Goal: Task Accomplishment & Management: Use online tool/utility

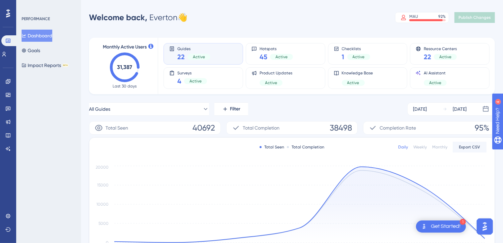
click at [312, 100] on div "Monthly Active Users 31,387 Last 30 days Guides 22 Active Hotspots 45 Active Ch…" at bounding box center [292, 222] width 406 height 385
drag, startPoint x: 11, startPoint y: 80, endPoint x: 308, endPoint y: 101, distance: 297.2
click at [11, 80] on link at bounding box center [7, 81] width 5 height 11
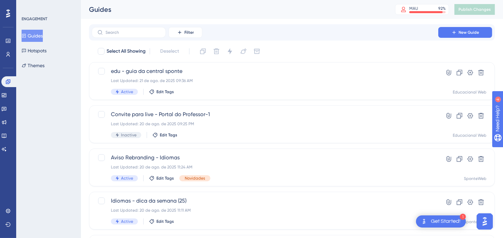
click at [326, 37] on div "Filter New Guide" at bounding box center [292, 32] width 401 height 11
click at [336, 18] on div "Guides MAU 92 % Click to see add-on and upgrade options Publish Changes" at bounding box center [292, 9] width 422 height 19
drag, startPoint x: 36, startPoint y: 32, endPoint x: 329, endPoint y: 32, distance: 293.4
click at [36, 32] on button "Guides" at bounding box center [32, 36] width 21 height 12
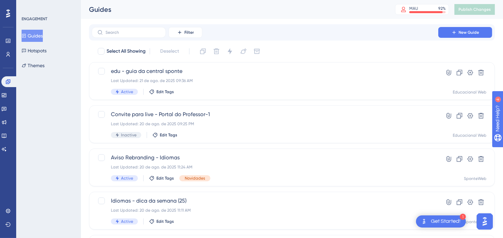
click at [335, 15] on div "Guides MAU 92 % Click to see add-on and upgrade options Publish Changes" at bounding box center [292, 9] width 422 height 19
click at [41, 50] on button "Hotspots" at bounding box center [34, 51] width 25 height 12
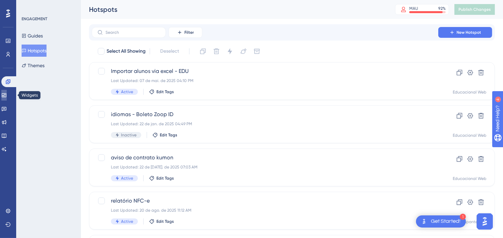
click at [7, 90] on link at bounding box center [3, 95] width 5 height 11
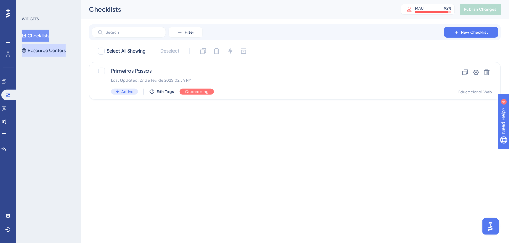
click at [43, 50] on button "Resource Centers" at bounding box center [44, 51] width 44 height 12
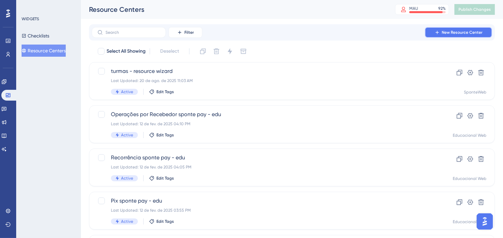
click at [453, 32] on span "New Resource Center" at bounding box center [462, 32] width 41 height 5
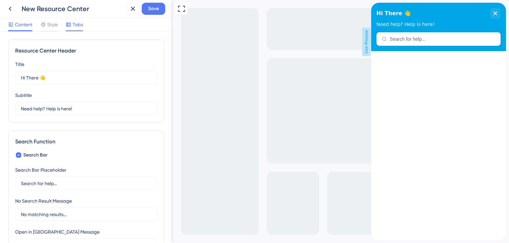
click at [75, 27] on span "Tabs" at bounding box center [78, 25] width 10 height 8
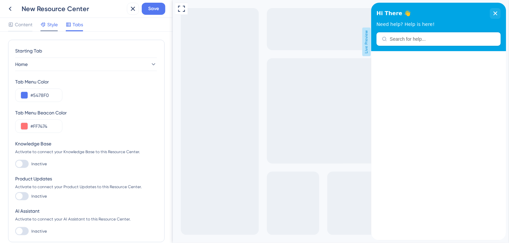
click at [50, 24] on span "Style" at bounding box center [52, 25] width 10 height 8
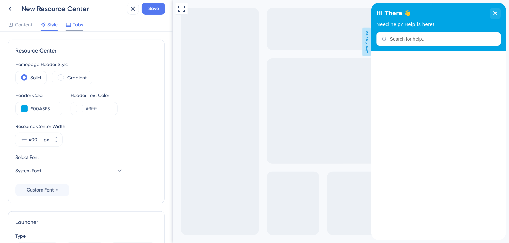
click at [82, 23] on div "Content Style Tabs" at bounding box center [86, 25] width 173 height 14
click at [80, 23] on span "Tabs" at bounding box center [78, 25] width 10 height 8
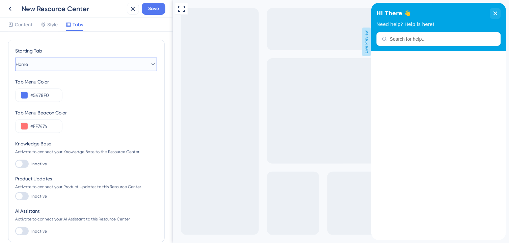
click at [104, 63] on button "Home" at bounding box center [86, 64] width 142 height 13
click at [59, 86] on div "Home Home" at bounding box center [86, 84] width 122 height 13
click at [57, 25] on span "Style" at bounding box center [52, 25] width 10 height 8
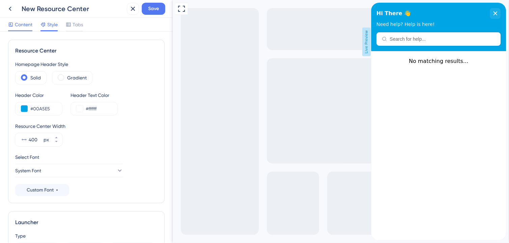
click at [21, 21] on span "Content" at bounding box center [24, 25] width 18 height 8
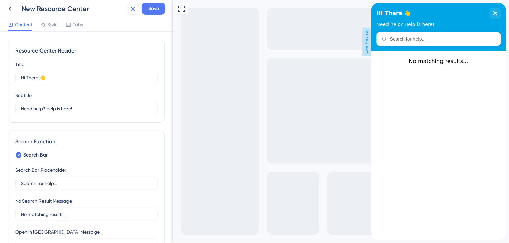
click at [132, 8] on icon at bounding box center [133, 9] width 4 height 4
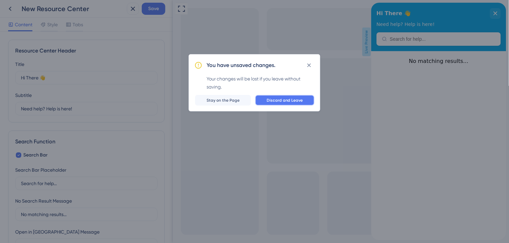
click at [283, 94] on div "You have unsaved changes. Your changes will be lost if you leave without saving…" at bounding box center [255, 82] width 132 height 57
click at [281, 99] on span "Discard and Leave" at bounding box center [284, 100] width 36 height 5
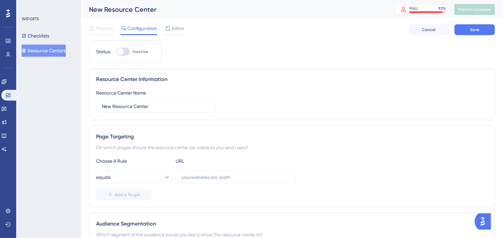
click at [46, 51] on button "Resource Centers" at bounding box center [44, 51] width 44 height 12
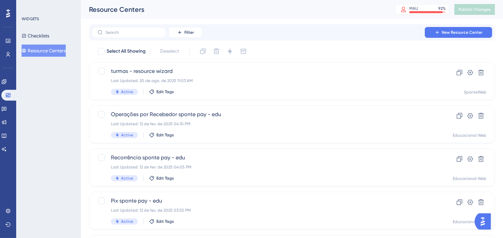
click at [303, 16] on div "Resource Centers MAU 92 % Click to see add-on and upgrade options Publish Chang…" at bounding box center [292, 9] width 422 height 19
click at [49, 48] on button "Resource Centers" at bounding box center [44, 51] width 44 height 12
click at [375, 18] on div "Resource Centers MAU 92 % Click to see add-on and upgrade options Publish Chang…" at bounding box center [292, 9] width 422 height 19
click at [367, 10] on div "Resource Centers" at bounding box center [233, 9] width 289 height 9
click at [365, 11] on div "Resource Centers" at bounding box center [233, 9] width 289 height 9
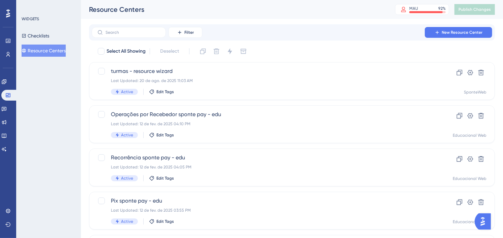
click at [310, 14] on div "Resource Centers" at bounding box center [233, 9] width 289 height 9
click at [251, 28] on div "Filter New Resource Center" at bounding box center [292, 32] width 401 height 11
click at [345, 9] on div "Resource Centers" at bounding box center [233, 9] width 289 height 9
click at [7, 77] on link at bounding box center [3, 81] width 5 height 11
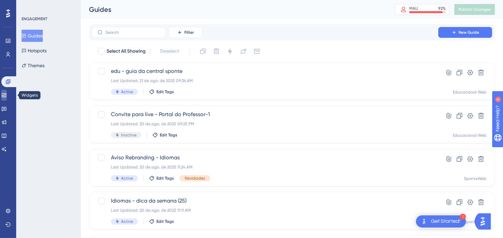
click at [7, 91] on link at bounding box center [3, 95] width 5 height 11
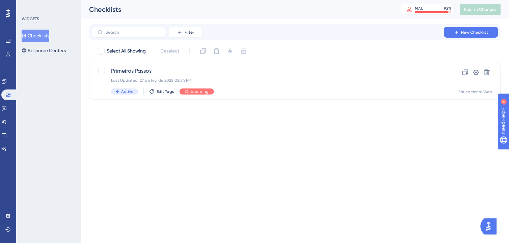
click at [328, 27] on div "Filter New Checklist" at bounding box center [295, 32] width 406 height 11
click at [204, 0] on html "Performance Users Engagement Widgets Feedback Product Updates Knowledge Base AI…" at bounding box center [254, 0] width 509 height 0
click at [177, 0] on html "Performance Users Engagement Widgets Feedback Product Updates Knowledge Base AI…" at bounding box center [254, 0] width 509 height 0
click at [55, 52] on button "Resource Centers" at bounding box center [44, 51] width 44 height 12
